Goal: Task Accomplishment & Management: Complete application form

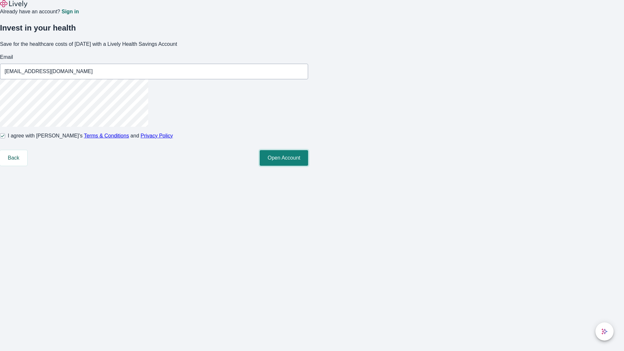
click at [308, 166] on button "Open Account" at bounding box center [284, 158] width 48 height 16
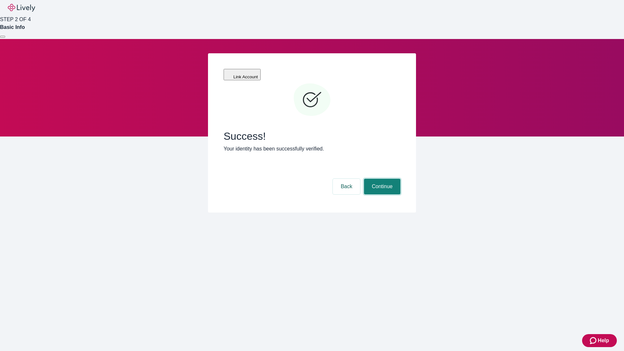
click at [381, 179] on button "Continue" at bounding box center [382, 187] width 36 height 16
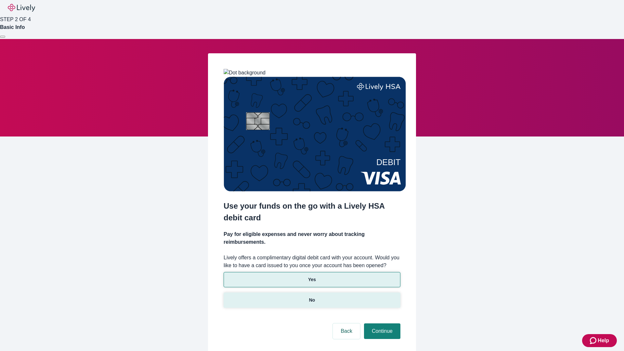
click at [312, 297] on p "No" at bounding box center [312, 300] width 6 height 7
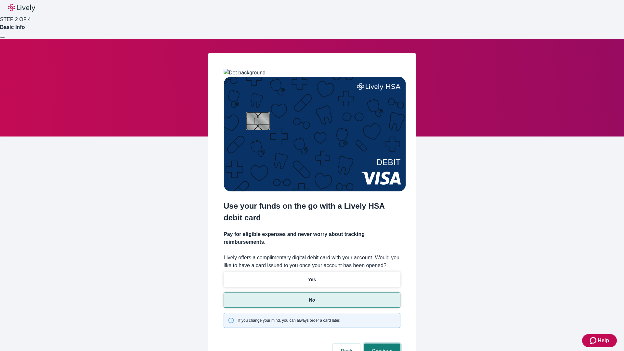
click at [381, 344] on button "Continue" at bounding box center [382, 352] width 36 height 16
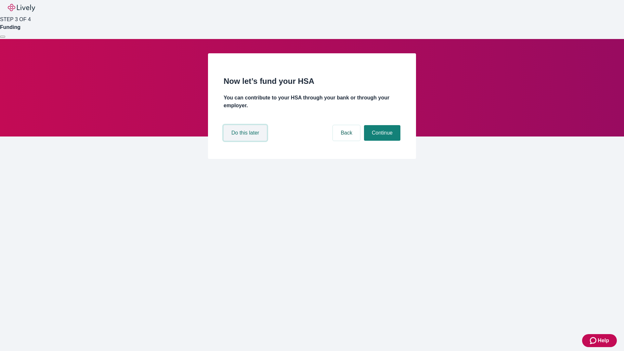
click at [246, 141] on button "Do this later" at bounding box center [245, 133] width 43 height 16
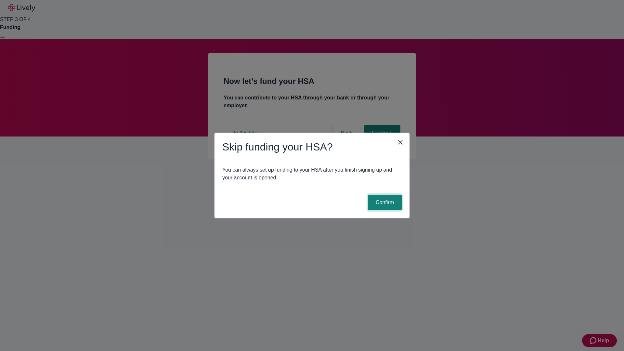
click at [384, 203] on button "Confirm" at bounding box center [385, 203] width 34 height 16
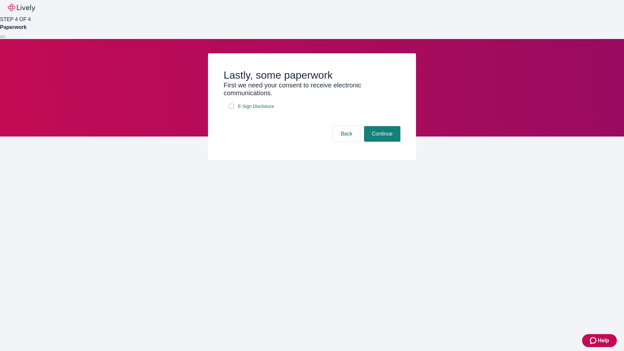
click at [232, 109] on input "E-Sign Disclosure" at bounding box center [231, 106] width 5 height 5
checkbox input "true"
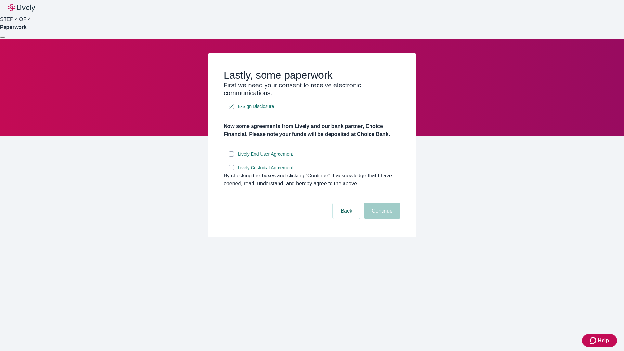
click at [232, 157] on input "Lively End User Agreement" at bounding box center [231, 154] width 5 height 5
checkbox input "true"
click at [232, 170] on input "Lively Custodial Agreement" at bounding box center [231, 167] width 5 height 5
checkbox input "true"
click at [381, 219] on button "Continue" at bounding box center [382, 211] width 36 height 16
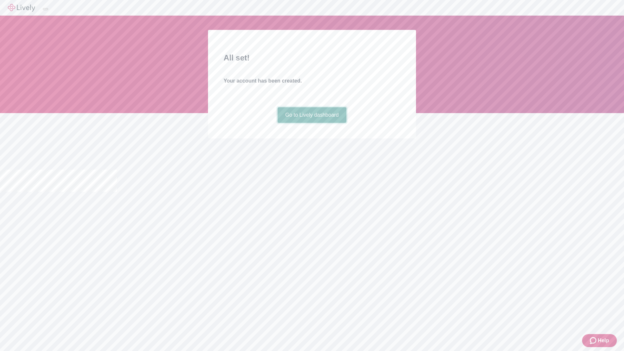
click at [312, 123] on link "Go to Lively dashboard" at bounding box center [312, 115] width 69 height 16
